Goal: Browse casually

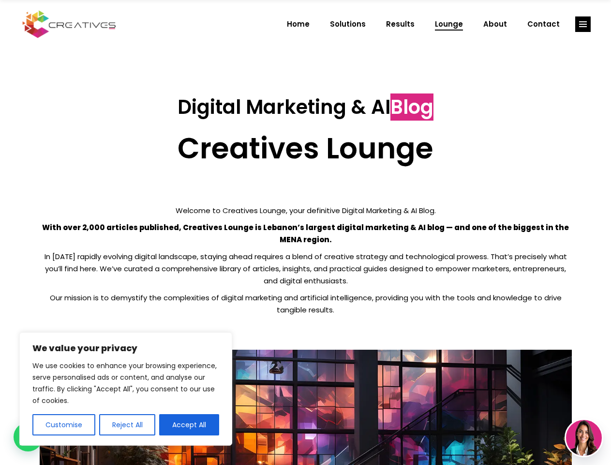
click at [305, 232] on p "With over 2,000 articles published, Creatives Lounge is Lebanon’s largest digit…" at bounding box center [306, 233] width 532 height 24
click at [63, 424] on button "Customise" at bounding box center [63, 424] width 63 height 21
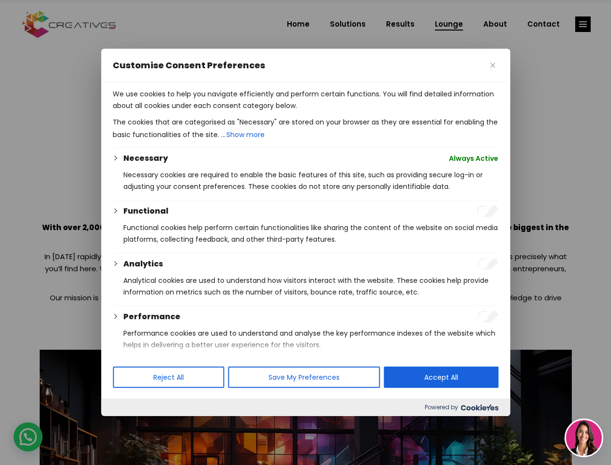
click at [127, 424] on div at bounding box center [305, 232] width 611 height 465
click at [189, 111] on p "We use cookies to help you navigate efficiently and perform certain functions. …" at bounding box center [306, 99] width 386 height 23
click at [583, 24] on div at bounding box center [305, 232] width 611 height 465
click at [584, 437] on img at bounding box center [584, 438] width 36 height 36
